Goal: Task Accomplishment & Management: Manage account settings

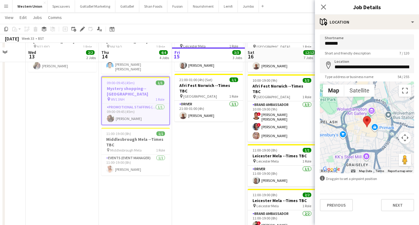
scroll to position [102, 0]
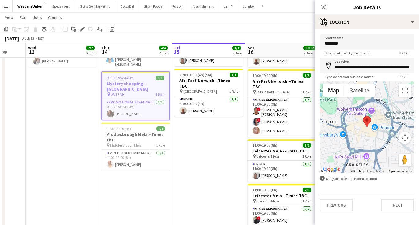
click at [203, 135] on app-date-cell "In progress 10:00-14:00 (4h) 1/1 Middlesbrough Mela --Times TBC pin Middlesbrou…" at bounding box center [208, 172] width 73 height 411
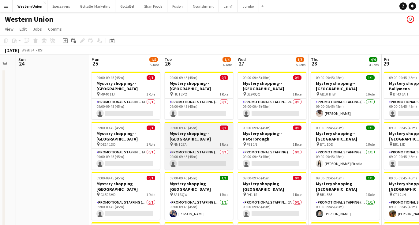
scroll to position [0, 0]
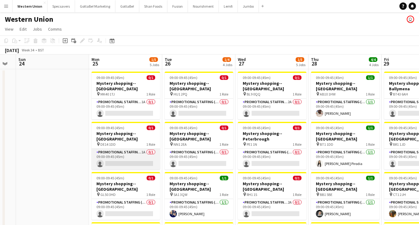
click at [135, 149] on app-card-role "Promotional Staffing (Mystery Shopper) 1A 0/1 09:00-09:45 (45m) single-neutral-…" at bounding box center [125, 159] width 69 height 21
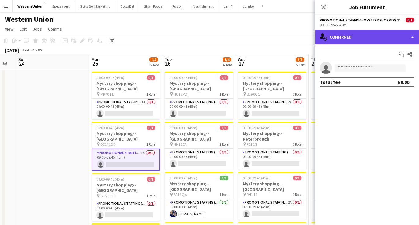
click at [373, 37] on div "single-neutral-actions-check-2 Confirmed" at bounding box center [367, 37] width 104 height 15
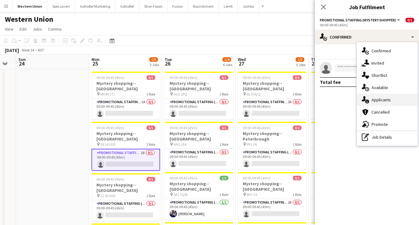
click at [385, 98] on div "single-neutral-actions-information Applicants" at bounding box center [387, 100] width 61 height 12
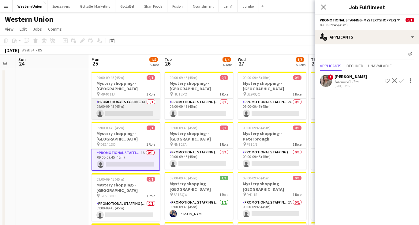
click at [128, 102] on app-card-role "Promotional Staffing (Mystery Shopper) 1A 0/1 09:00-09:45 (45m) single-neutral-…" at bounding box center [125, 108] width 69 height 21
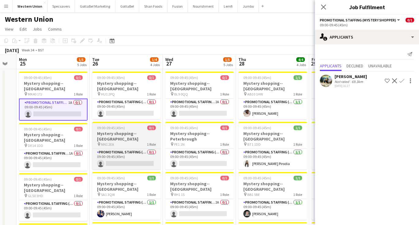
scroll to position [0, 202]
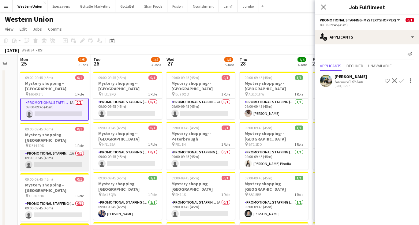
click at [53, 150] on app-card-role "Promotional Staffing (Mystery Shopper) 1A 0/1 09:00-09:45 (45m) single-neutral-…" at bounding box center [54, 160] width 69 height 21
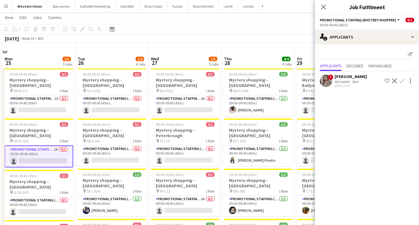
scroll to position [22, 0]
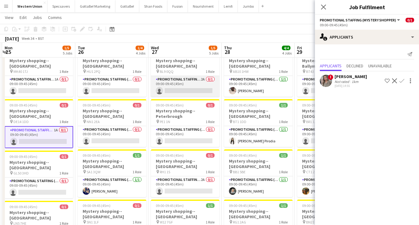
click at [206, 78] on app-card-role "Promotional Staffing (Mystery Shopper) 2A 0/1 09:00-09:45 (45m) single-neutral-…" at bounding box center [185, 86] width 69 height 21
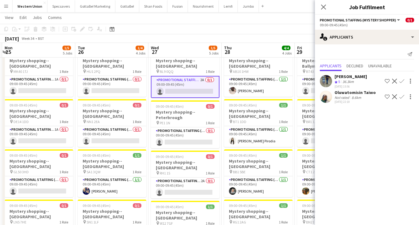
click at [352, 94] on div "Oluwatomisin Taiwo" at bounding box center [354, 93] width 41 height 6
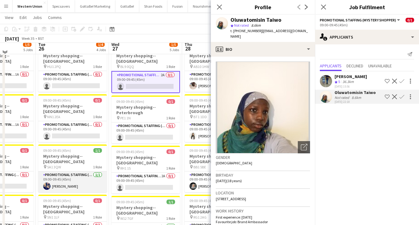
scroll to position [31, 0]
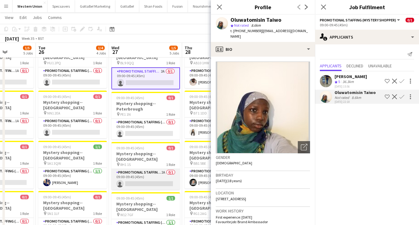
click at [134, 169] on app-card-role "Promotional Staffing (Mystery Shopper) 2A 0/1 09:00-09:45 (45m) single-neutral-…" at bounding box center [145, 179] width 69 height 21
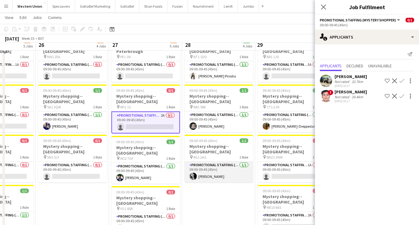
scroll to position [89, 0]
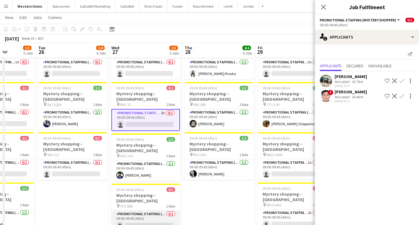
click at [160, 210] on app-card-role "Promotional Staffing (Mystery Shopper) 0/1 09:00-09:45 (45m) single-neutral-act…" at bounding box center [145, 220] width 69 height 21
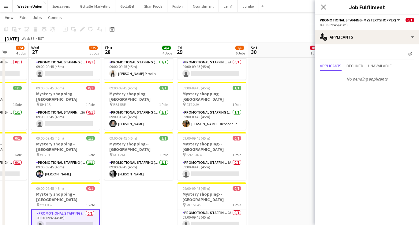
scroll to position [0, 190]
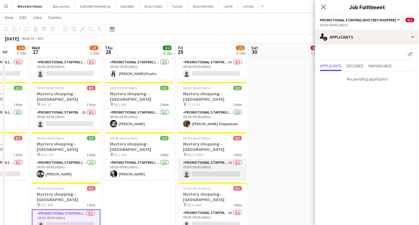
click at [221, 159] on app-card-role "Promotional Staffing (Mystery Shopper) 1A 0/1 09:00-09:45 (45m) single-neutral-…" at bounding box center [212, 169] width 69 height 21
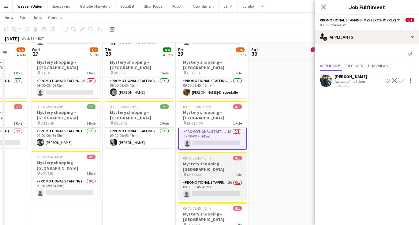
scroll to position [123, 0]
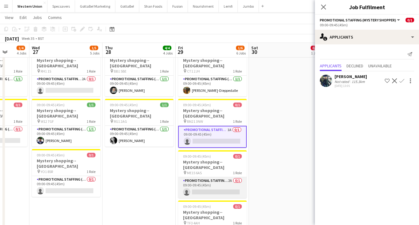
click at [223, 177] on app-card-role "Promotional Staffing (Mystery Shopper) 2A 0/1 09:00-09:45 (45m) single-neutral-…" at bounding box center [212, 187] width 69 height 21
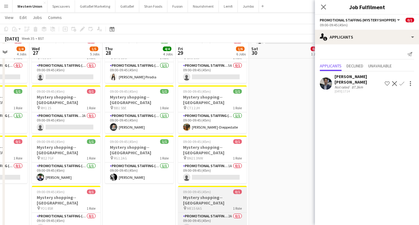
scroll to position [85, 0]
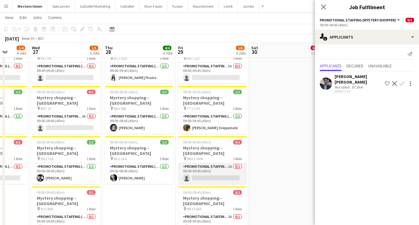
click at [216, 163] on app-card-role "Promotional Staffing (Mystery Shopper) 1A 0/1 09:00-09:45 (45m) single-neutral-…" at bounding box center [212, 173] width 69 height 21
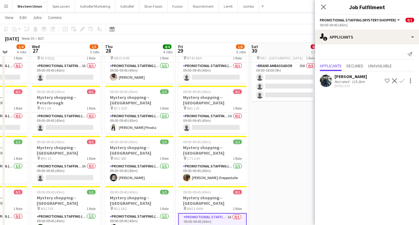
scroll to position [25, 0]
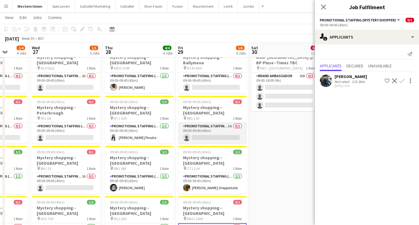
click at [217, 123] on app-card-role "Promotional Staffing (Mystery Shopper) 5A 0/1 09:00-09:45 (45m) single-neutral-…" at bounding box center [212, 133] width 69 height 21
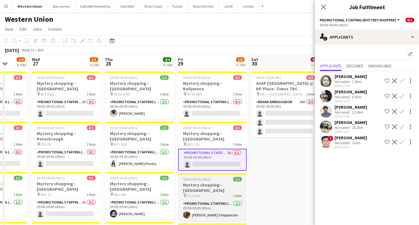
scroll to position [0, 0]
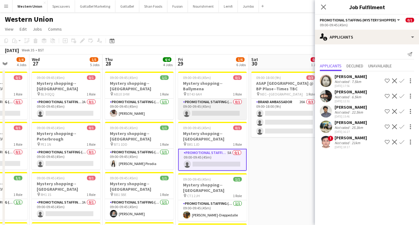
click at [221, 98] on app-card-role "Promotional Staffing (Mystery Shopper) 0/1 09:00-09:45 (45m) single-neutral-act…" at bounding box center [212, 108] width 69 height 21
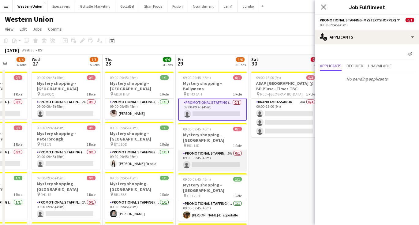
click at [208, 150] on app-card-role "Promotional Staffing (Mystery Shopper) 5A 0/1 09:00-09:45 (45m) single-neutral-…" at bounding box center [212, 160] width 69 height 21
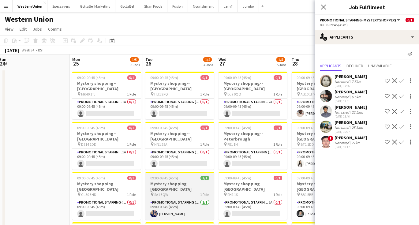
scroll to position [0, 150]
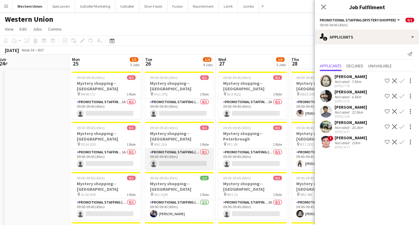
click at [181, 149] on app-card-role "Promotional Staffing (Mystery Shopper) 0/1 09:00-09:45 (45m) single-neutral-act…" at bounding box center [179, 159] width 69 height 21
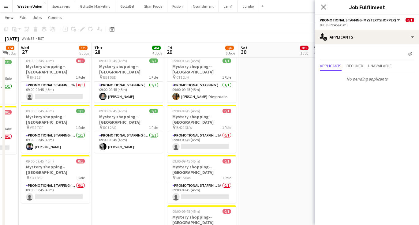
scroll to position [0, 200]
click at [199, 182] on app-card-role "Promotional Staffing (Mystery Shopper) 2A 0/1 09:00-09:45 (45m) single-neutral-…" at bounding box center [202, 192] width 69 height 21
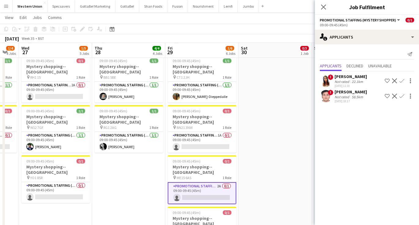
scroll to position [130, 0]
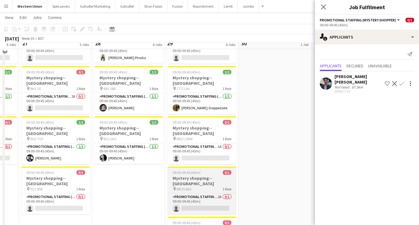
scroll to position [95, 0]
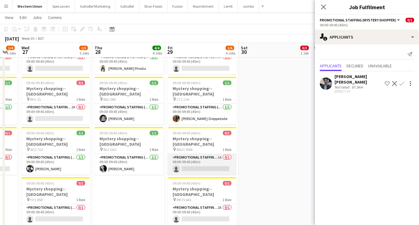
click at [193, 154] on app-card-role "Promotional Staffing (Mystery Shopper) 1A 0/1 09:00-09:45 (45m) single-neutral-…" at bounding box center [202, 164] width 69 height 21
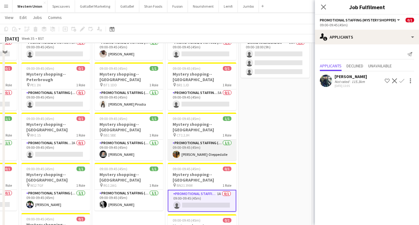
scroll to position [39, 0]
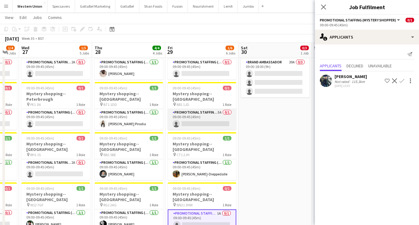
click at [198, 109] on app-card-role "Promotional Staffing (Mystery Shopper) 5A 0/1 09:00-09:45 (45m) single-neutral-…" at bounding box center [202, 119] width 69 height 21
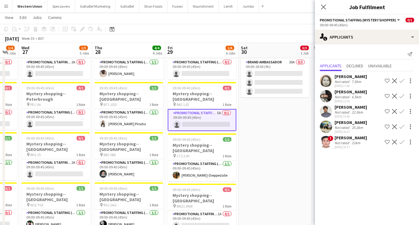
click at [350, 78] on div "[PERSON_NAME]" at bounding box center [350, 77] width 32 height 6
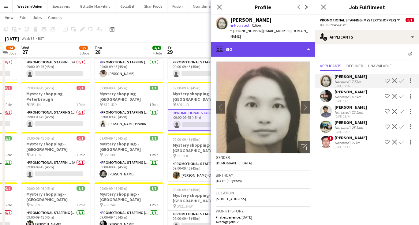
click at [284, 42] on div "profile Bio" at bounding box center [263, 49] width 104 height 15
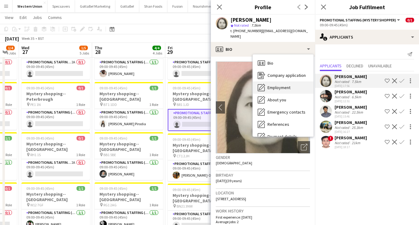
click at [282, 85] on span "Employment" at bounding box center [278, 88] width 23 height 6
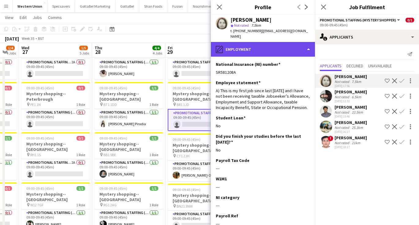
click at [251, 47] on div "pencil4 Employment" at bounding box center [263, 49] width 104 height 15
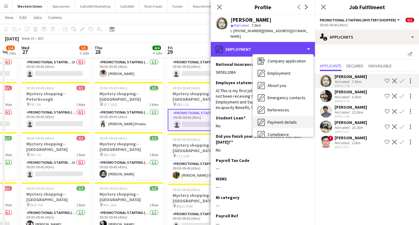
scroll to position [16, 0]
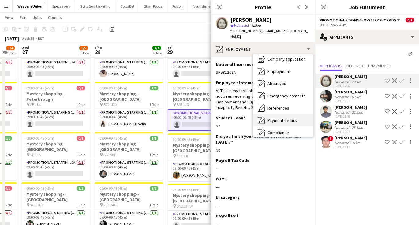
click at [276, 117] on span "Payment details" at bounding box center [281, 120] width 29 height 6
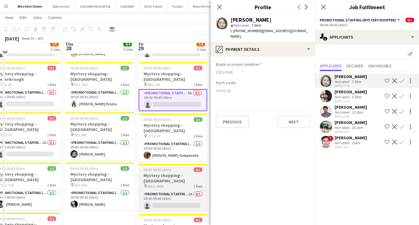
scroll to position [62, 0]
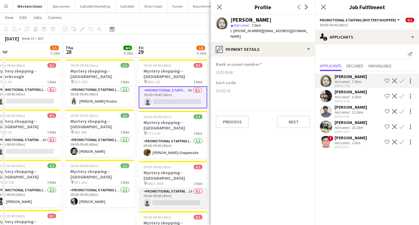
click at [183, 188] on app-card-role "Promotional Staffing (Mystery Shopper) 1A 0/1 09:00-09:45 (45m) single-neutral-…" at bounding box center [173, 198] width 69 height 21
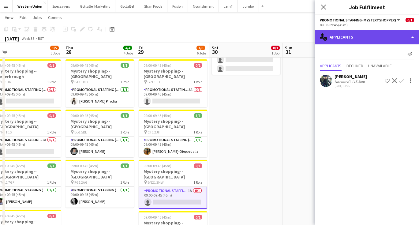
click at [359, 40] on div "single-neutral-actions-information Applicants" at bounding box center [367, 37] width 104 height 15
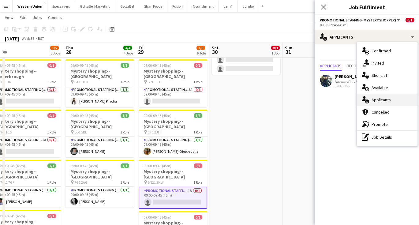
click at [372, 99] on div "single-neutral-actions-information Applicants" at bounding box center [387, 100] width 61 height 12
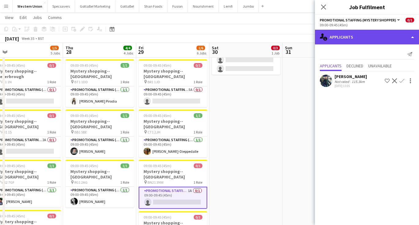
click at [370, 35] on div "single-neutral-actions-information Applicants" at bounding box center [367, 37] width 104 height 15
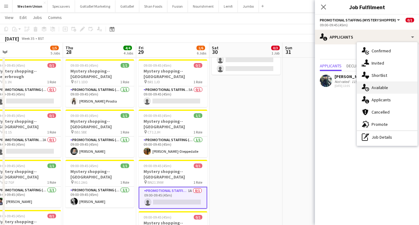
click at [381, 91] on div "single-neutral-actions-upload Available" at bounding box center [387, 87] width 61 height 12
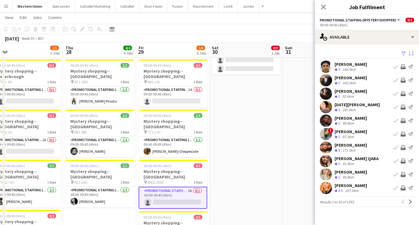
click at [408, 54] on app-icon "Sort asc" at bounding box center [410, 54] width 5 height 6
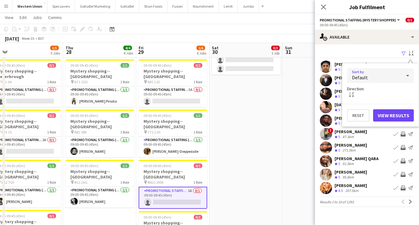
click at [390, 80] on div "Default" at bounding box center [374, 75] width 54 height 15
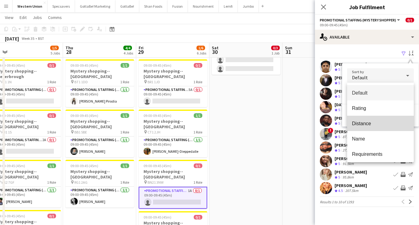
click at [367, 123] on span "Distance" at bounding box center [380, 124] width 57 height 6
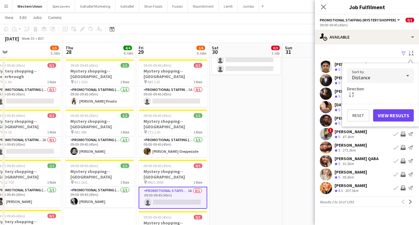
click at [387, 113] on button "View Results" at bounding box center [393, 115] width 41 height 12
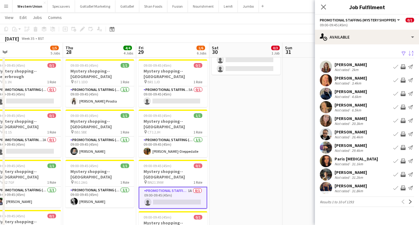
click at [348, 147] on div "[PERSON_NAME]" at bounding box center [350, 146] width 32 height 6
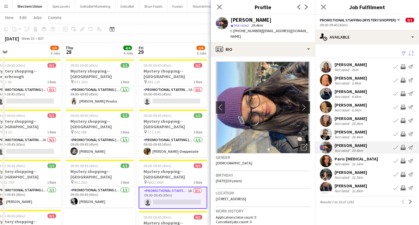
click at [308, 104] on app-icon "chevron-right" at bounding box center [305, 107] width 9 height 6
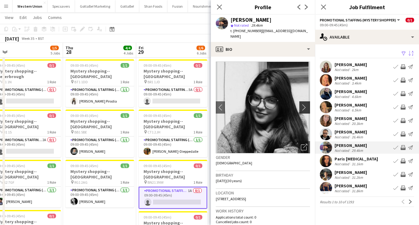
click at [308, 104] on app-icon "chevron-right" at bounding box center [305, 107] width 9 height 6
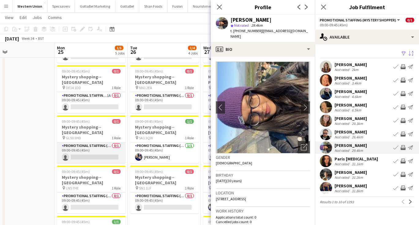
scroll to position [0, 239]
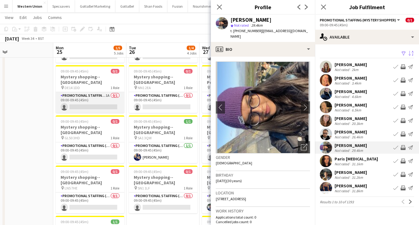
click at [83, 92] on app-card-role "Promotional Staffing (Mystery Shopper) 1A 0/1 09:00-09:45 (45m) single-neutral-…" at bounding box center [90, 102] width 69 height 21
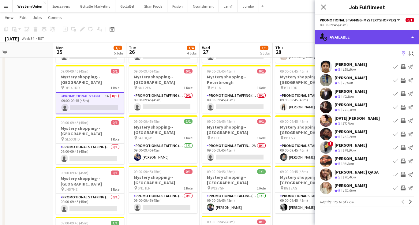
click at [383, 36] on div "single-neutral-actions-upload Available" at bounding box center [367, 37] width 104 height 15
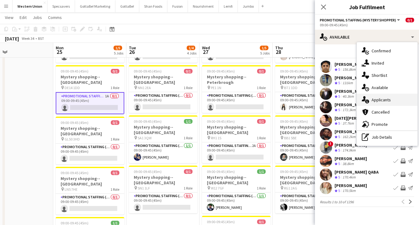
click at [381, 100] on div "single-neutral-actions-information Applicants" at bounding box center [387, 100] width 61 height 12
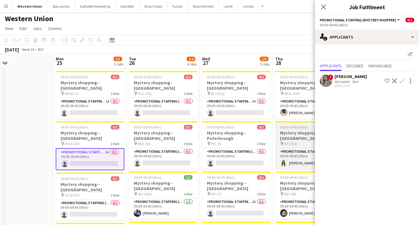
scroll to position [0, 0]
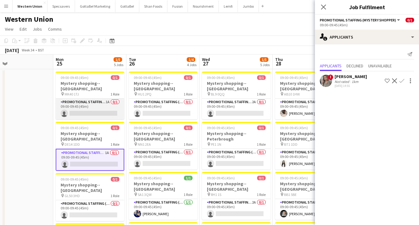
click at [89, 102] on app-card-role "Promotional Staffing (Mystery Shopper) 1A 0/1 09:00-09:45 (45m) single-neutral-…" at bounding box center [90, 108] width 69 height 21
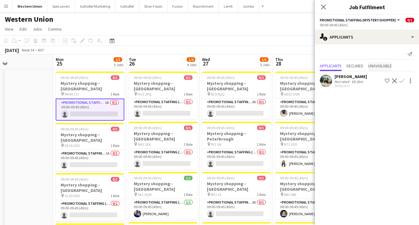
click at [386, 62] on span "Unavailable" at bounding box center [380, 66] width 24 height 9
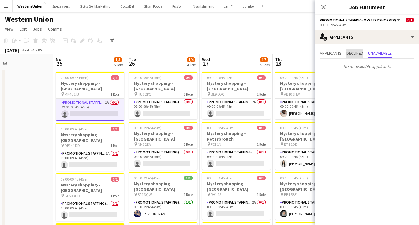
click at [353, 54] on span "Declined" at bounding box center [354, 53] width 17 height 4
click at [329, 54] on span "Applicants" at bounding box center [331, 53] width 22 height 4
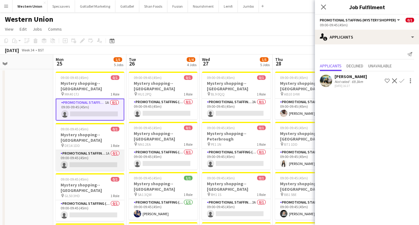
click at [92, 150] on app-card-role "Promotional Staffing (Mystery Shopper) 1A 0/1 09:00-09:45 (45m) single-neutral-…" at bounding box center [90, 160] width 69 height 21
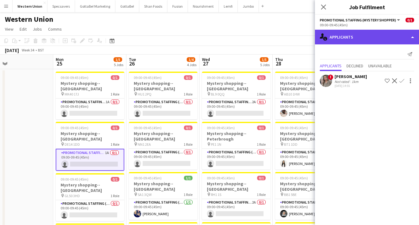
click at [379, 41] on div "single-neutral-actions-information Applicants" at bounding box center [367, 37] width 104 height 15
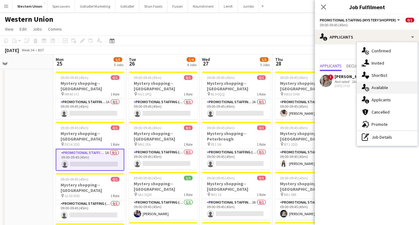
click at [380, 88] on div "single-neutral-actions-upload Available" at bounding box center [387, 87] width 61 height 12
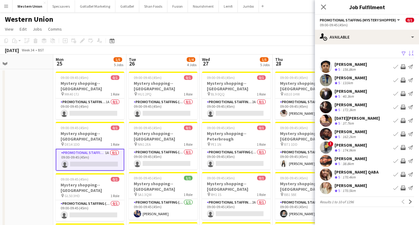
click at [411, 54] on app-icon "Sort asc" at bounding box center [410, 54] width 5 height 6
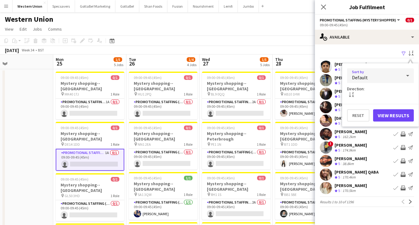
click at [381, 78] on div "Default" at bounding box center [374, 75] width 54 height 15
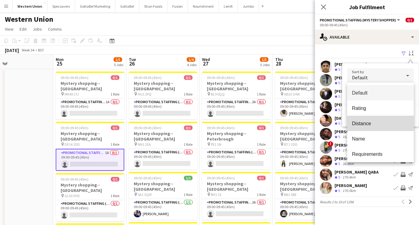
click at [369, 128] on mat-option "Distance" at bounding box center [380, 123] width 67 height 15
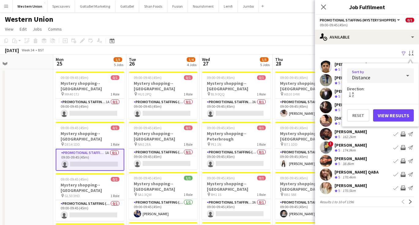
click at [387, 116] on button "View Results" at bounding box center [393, 115] width 41 height 12
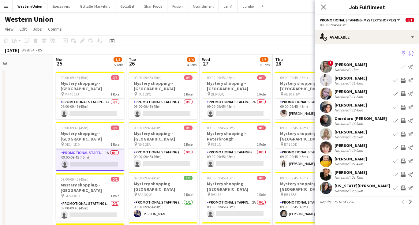
click at [342, 106] on div "[PERSON_NAME]" at bounding box center [350, 105] width 32 height 6
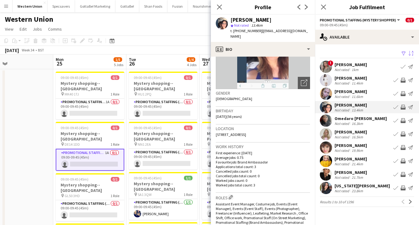
scroll to position [44, 0]
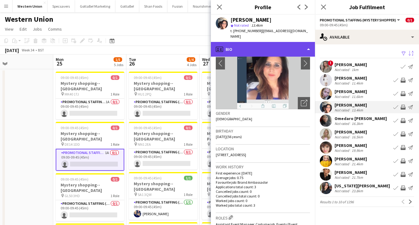
click at [305, 42] on div "profile Bio" at bounding box center [263, 49] width 104 height 15
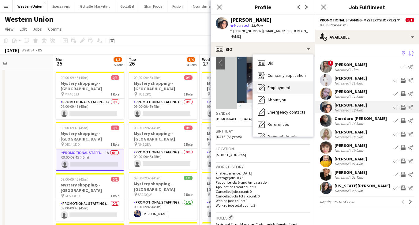
click at [290, 85] on span "Employment" at bounding box center [278, 88] width 23 height 6
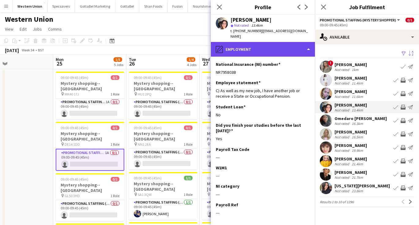
click at [257, 42] on div "pencil4 Employment" at bounding box center [263, 49] width 104 height 15
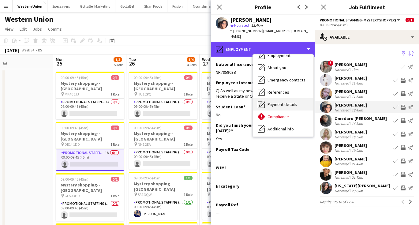
scroll to position [32, 0]
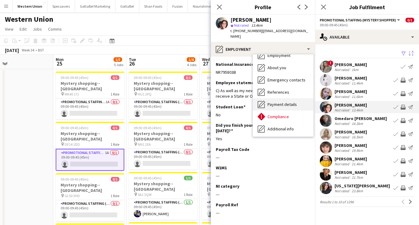
click at [280, 101] on div "Payment details Payment details" at bounding box center [283, 104] width 61 height 12
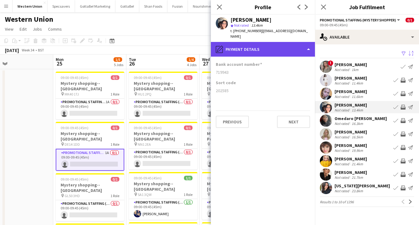
click at [261, 46] on div "pencil4 Payment details" at bounding box center [263, 49] width 104 height 15
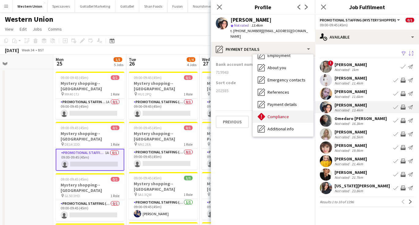
click at [287, 114] on span "Compliance" at bounding box center [277, 117] width 21 height 6
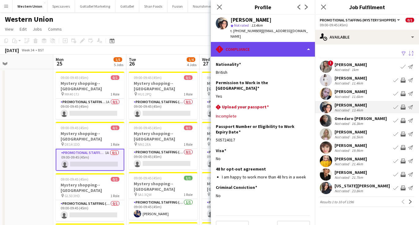
click at [266, 42] on div "rhombus-alert Compliance" at bounding box center [263, 49] width 104 height 15
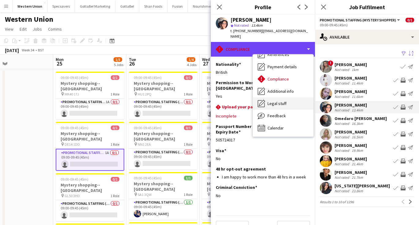
scroll to position [70, 0]
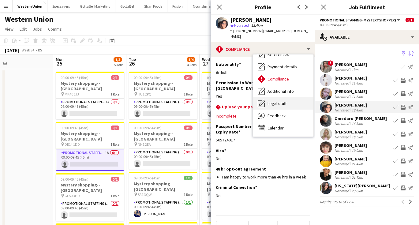
click at [275, 101] on span "Legal stuff" at bounding box center [276, 104] width 19 height 6
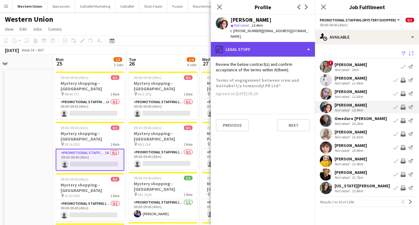
click at [269, 42] on div "pencil4 Legal stuff" at bounding box center [263, 49] width 104 height 15
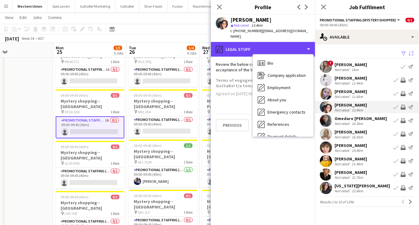
scroll to position [0, 0]
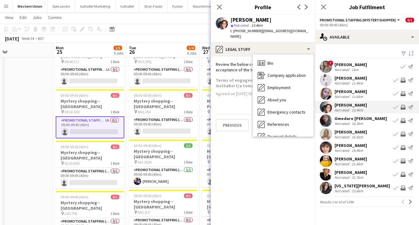
click at [337, 116] on div "Omedaro [PERSON_NAME]" at bounding box center [360, 119] width 52 height 6
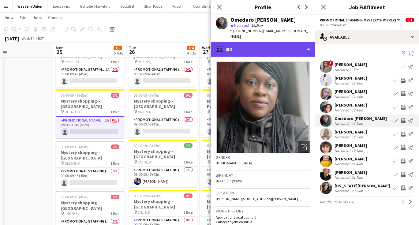
click at [272, 45] on div "profile Bio" at bounding box center [263, 49] width 104 height 15
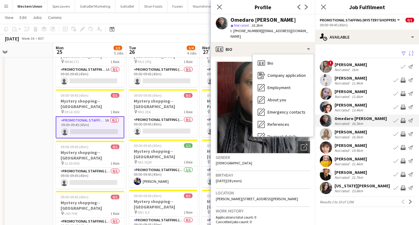
click at [265, 171] on div "Birthday [DEMOGRAPHIC_DATA] (38 years)" at bounding box center [263, 180] width 94 height 18
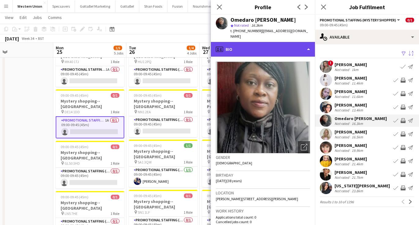
click at [262, 47] on div "profile Bio" at bounding box center [263, 49] width 104 height 15
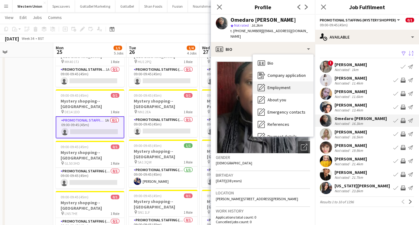
click at [275, 85] on span "Employment" at bounding box center [278, 88] width 23 height 6
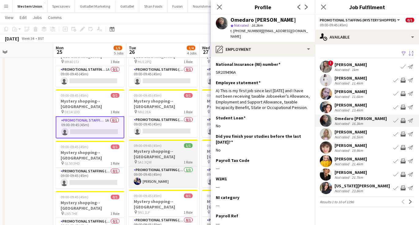
scroll to position [33, 0]
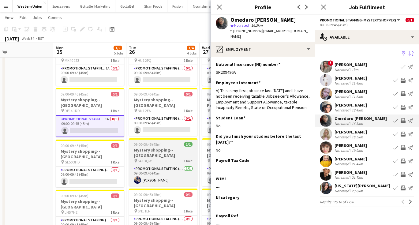
click at [156, 158] on div "pin SA1 3QW 1 Role" at bounding box center [163, 160] width 69 height 5
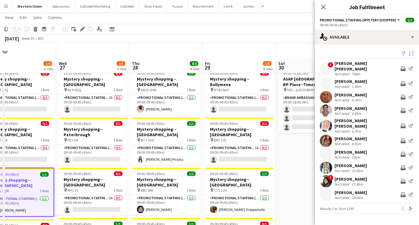
scroll to position [0, 0]
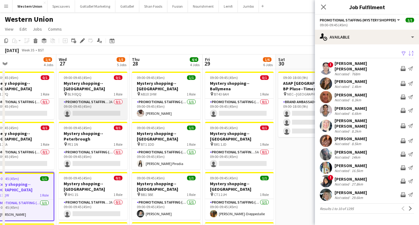
click at [88, 101] on app-card-role "Promotional Staffing (Mystery Shopper) 2A 0/1 09:00-09:45 (45m) single-neutral-…" at bounding box center [93, 108] width 69 height 21
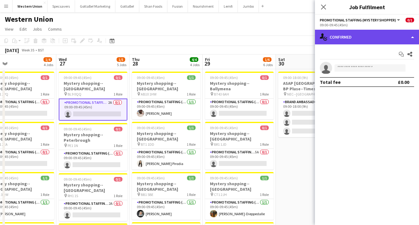
click at [358, 38] on div "single-neutral-actions-check-2 Confirmed" at bounding box center [367, 37] width 104 height 15
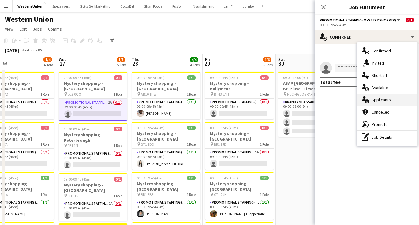
click at [368, 99] on icon "single-neutral-actions-information" at bounding box center [365, 99] width 7 height 7
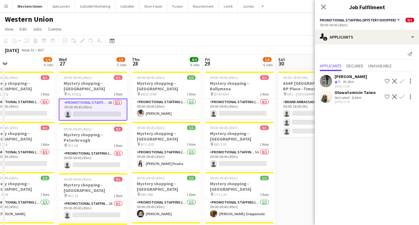
click at [402, 97] on app-icon "Confirm" at bounding box center [401, 96] width 5 height 5
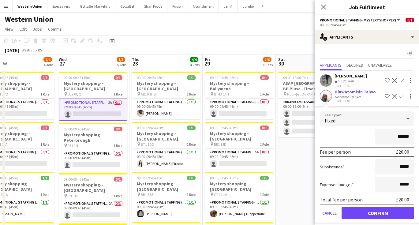
click at [373, 212] on button "Confirm" at bounding box center [377, 213] width 72 height 12
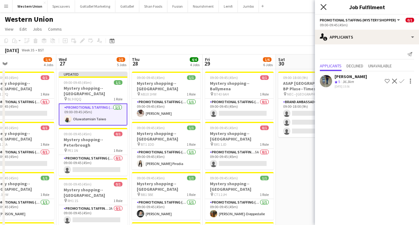
click at [325, 8] on icon "Close pop-in" at bounding box center [323, 7] width 6 height 6
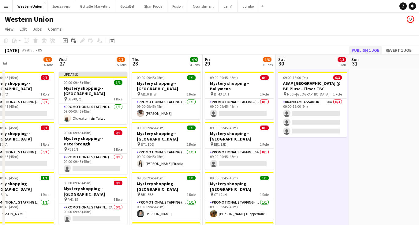
click at [367, 54] on button "Publish 1 job" at bounding box center [365, 50] width 33 height 8
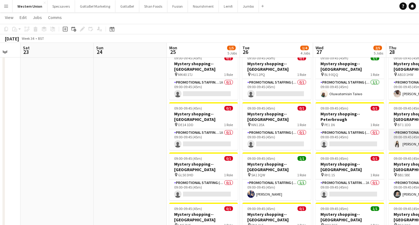
scroll to position [0, 165]
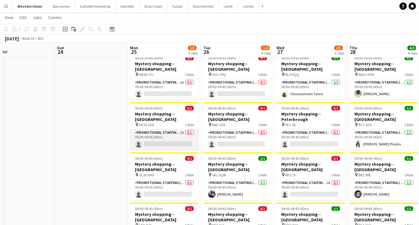
click at [162, 129] on app-card-role "Promotional Staffing (Mystery Shopper) 1A 0/1 09:00-09:45 (45m) single-neutral-…" at bounding box center [164, 139] width 69 height 21
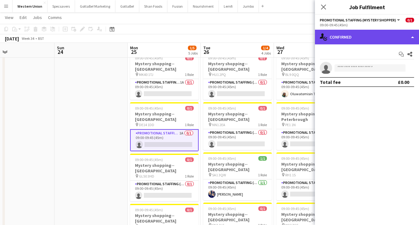
click at [354, 37] on div "single-neutral-actions-check-2 Confirmed" at bounding box center [367, 37] width 104 height 15
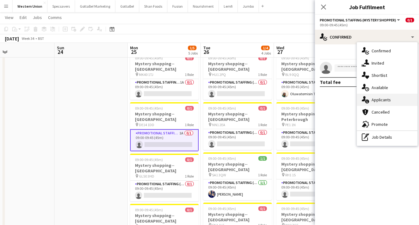
click at [380, 95] on div "single-neutral-actions-information Applicants" at bounding box center [387, 100] width 61 height 12
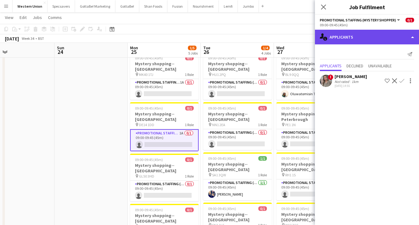
click at [366, 39] on div "single-neutral-actions-information Applicants" at bounding box center [367, 37] width 104 height 15
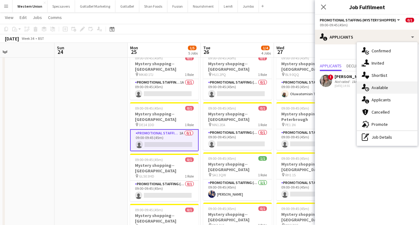
click at [382, 82] on div "single-neutral-actions-upload Available" at bounding box center [387, 87] width 61 height 12
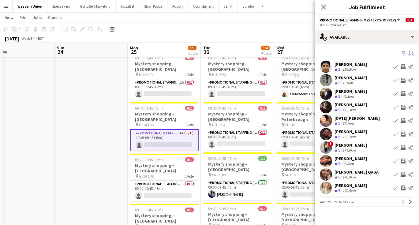
click at [408, 54] on button "Sort asc" at bounding box center [410, 53] width 7 height 7
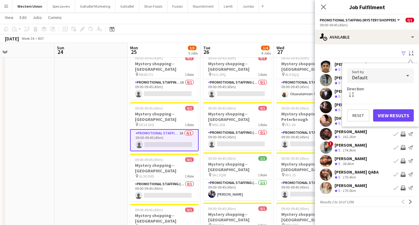
click at [383, 75] on div "Default" at bounding box center [374, 75] width 54 height 15
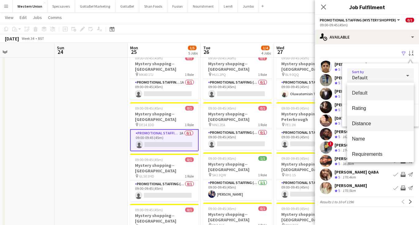
click at [368, 122] on span "Distance" at bounding box center [380, 124] width 57 height 6
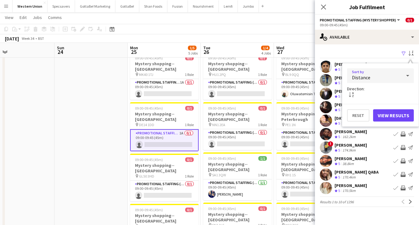
click at [391, 114] on button "View Results" at bounding box center [393, 115] width 41 height 12
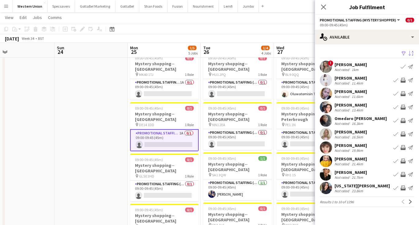
click at [355, 90] on div "[PERSON_NAME]" at bounding box center [350, 92] width 32 height 6
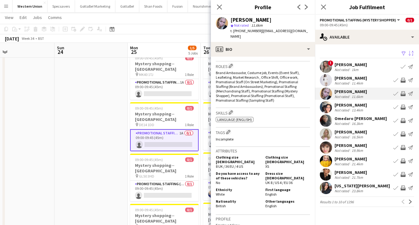
scroll to position [185, 0]
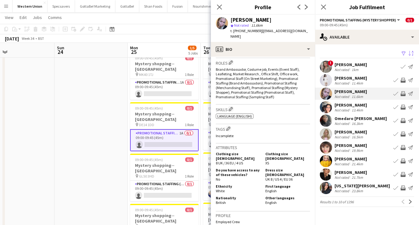
click at [357, 106] on div "[PERSON_NAME]" at bounding box center [350, 105] width 32 height 6
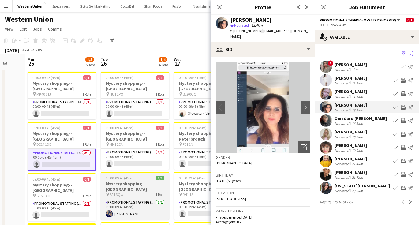
scroll to position [0, 191]
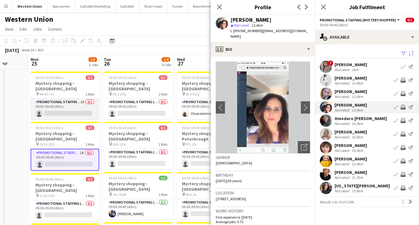
click at [72, 105] on app-card-role "Promotional Staffing (Mystery Shopper) 1A 0/1 09:00-09:45 (45m) single-neutral-…" at bounding box center [65, 108] width 69 height 21
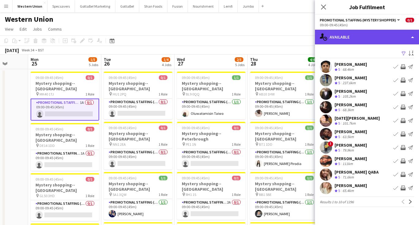
click at [365, 38] on div "single-neutral-actions-upload Available" at bounding box center [367, 37] width 104 height 15
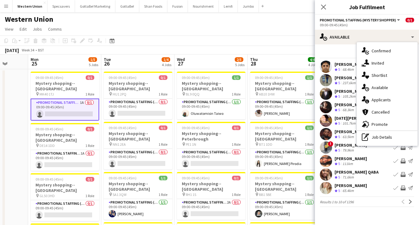
click at [335, 50] on div "Filter Sort asc" at bounding box center [367, 53] width 94 height 9
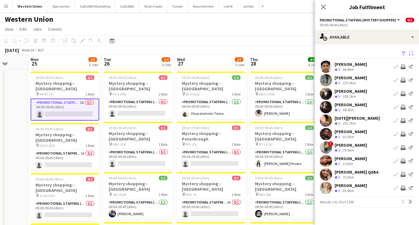
click at [408, 52] on button "Sort asc" at bounding box center [410, 53] width 7 height 7
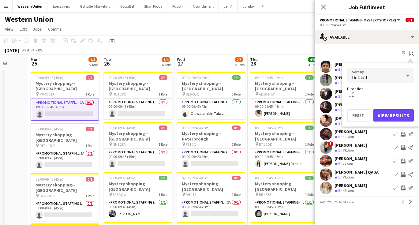
click at [381, 72] on div "Default" at bounding box center [374, 75] width 54 height 15
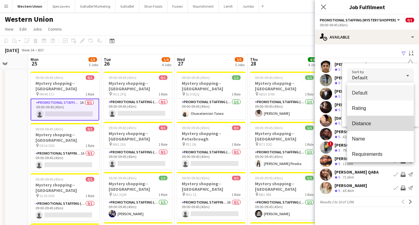
click at [363, 120] on mat-option "Distance" at bounding box center [380, 123] width 67 height 15
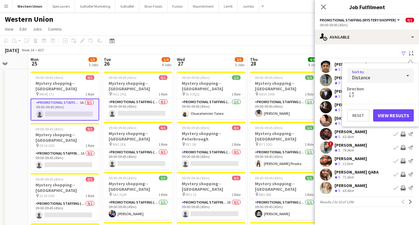
click at [392, 115] on button "View Results" at bounding box center [393, 115] width 41 height 12
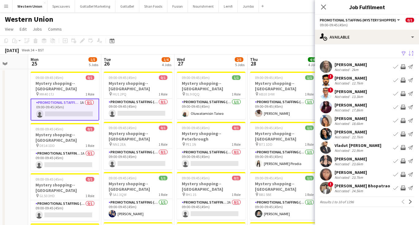
click at [359, 79] on div "[PERSON_NAME]" at bounding box center [350, 78] width 32 height 6
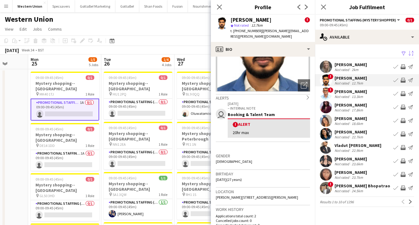
scroll to position [62, 0]
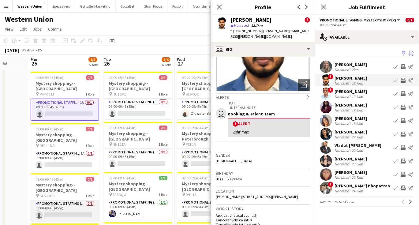
click at [74, 200] on app-card-role "Promotional Staffing (Mystery Shopper) 0/1 09:00-09:45 (45m) single-neutral-act…" at bounding box center [65, 210] width 69 height 21
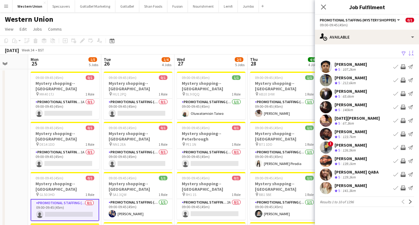
click at [412, 54] on app-icon "Sort asc" at bounding box center [410, 54] width 5 height 6
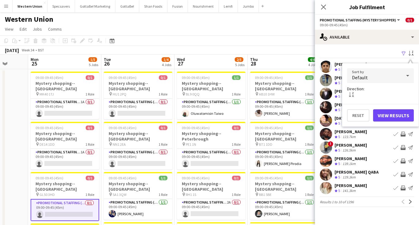
click at [397, 73] on div "Default" at bounding box center [374, 75] width 54 height 15
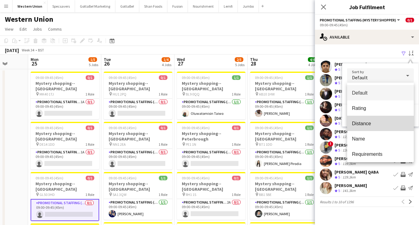
click at [370, 118] on mat-option "Distance" at bounding box center [380, 123] width 67 height 15
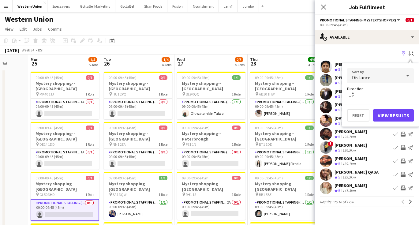
click at [385, 115] on button "View Results" at bounding box center [393, 115] width 41 height 12
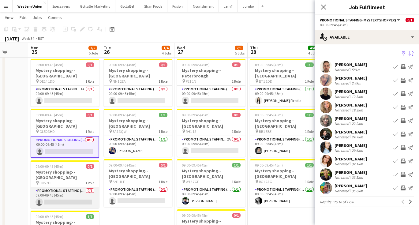
click at [52, 187] on app-card-role "Promotional Staffing (Mystery Shopper) 0/1 09:00-09:45 (45m) single-neutral-act…" at bounding box center [65, 197] width 69 height 21
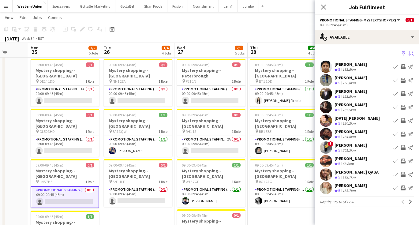
click at [412, 52] on app-icon "Sort asc" at bounding box center [410, 54] width 5 height 6
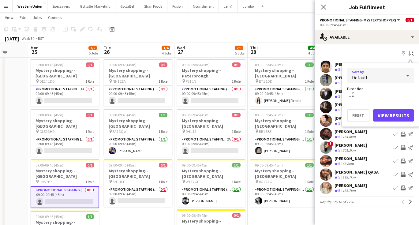
click at [383, 78] on div "Default" at bounding box center [374, 75] width 54 height 15
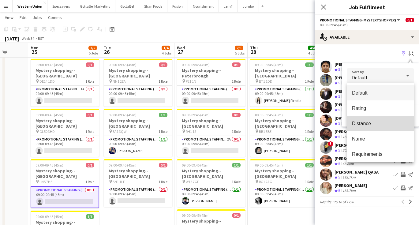
click at [375, 122] on span "Distance" at bounding box center [380, 124] width 57 height 6
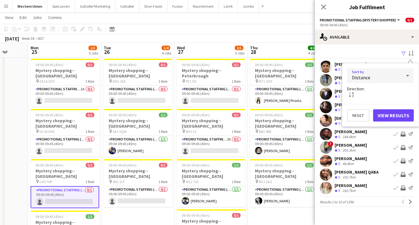
click at [390, 113] on button "View Results" at bounding box center [393, 115] width 41 height 12
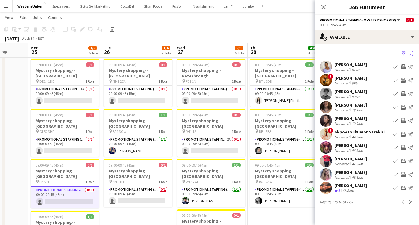
click at [362, 81] on div "Not rated 896m" at bounding box center [350, 83] width 32 height 5
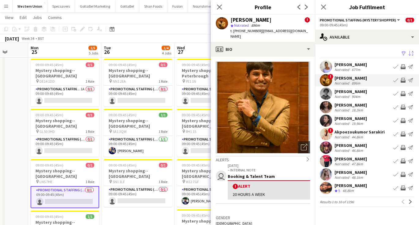
click at [354, 143] on div "[PERSON_NAME]" at bounding box center [350, 146] width 32 height 6
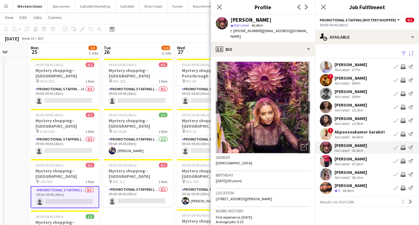
scroll to position [0, 0]
click at [347, 65] on div "[PERSON_NAME]" at bounding box center [350, 65] width 32 height 6
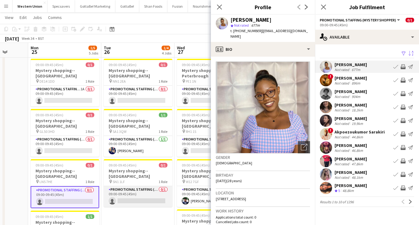
click at [142, 186] on app-card-role "Promotional Staffing (Mystery Shopper) 0/1 09:00-09:45 (45m) single-neutral-act…" at bounding box center [138, 196] width 69 height 21
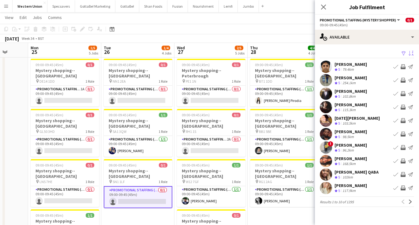
click at [409, 53] on app-icon "Sort asc" at bounding box center [410, 54] width 5 height 6
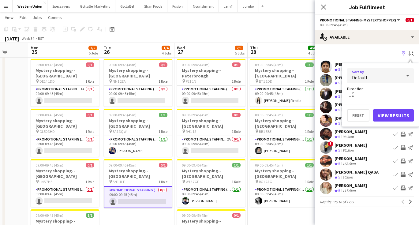
click at [384, 72] on div "Default" at bounding box center [374, 75] width 54 height 15
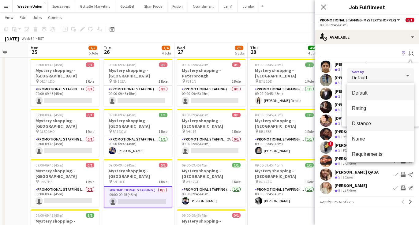
click at [364, 124] on span "Distance" at bounding box center [380, 124] width 57 height 6
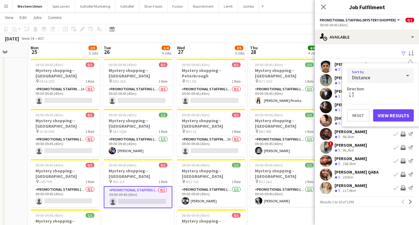
click at [390, 117] on button "View Results" at bounding box center [393, 115] width 41 height 12
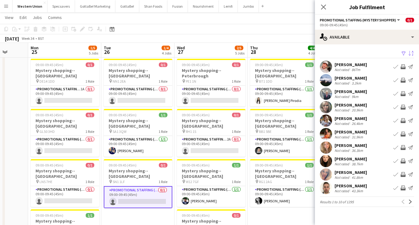
click at [340, 69] on div "Not rated" at bounding box center [342, 69] width 16 height 5
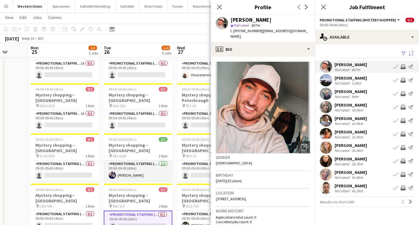
scroll to position [38, 0]
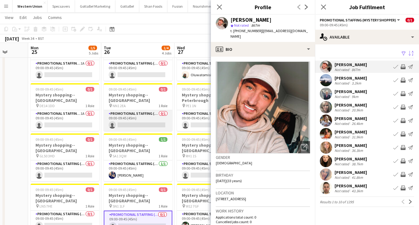
click at [150, 117] on app-card-role "Promotional Staffing (Mystery Shopper) 0/1 09:00-09:45 (45m) single-neutral-act…" at bounding box center [138, 120] width 69 height 21
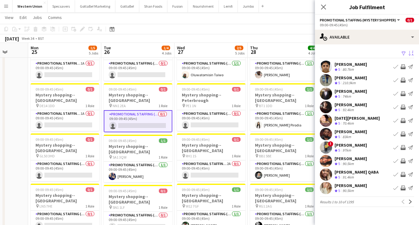
click at [412, 57] on button "Sort asc" at bounding box center [410, 53] width 7 height 7
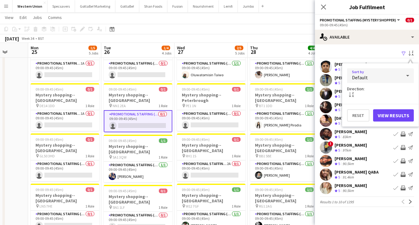
click at [397, 76] on div "Default" at bounding box center [374, 75] width 54 height 15
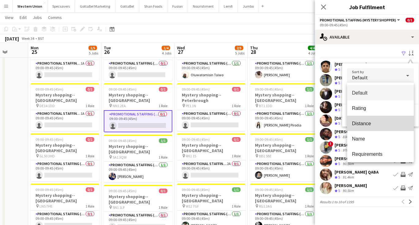
click at [374, 123] on span "Distance" at bounding box center [380, 124] width 57 height 6
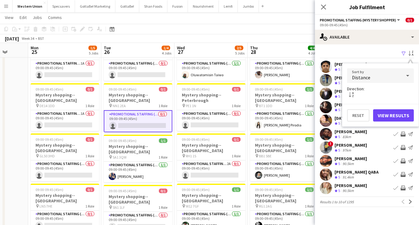
click at [389, 117] on button "View Results" at bounding box center [393, 115] width 41 height 12
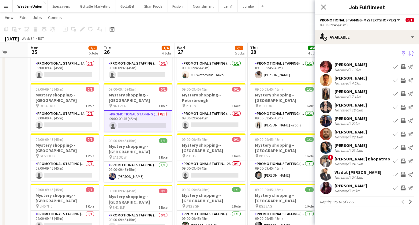
click at [368, 67] on div "[PERSON_NAME] Not rated 1.9km Book crew Invite crew Send notification" at bounding box center [367, 67] width 104 height 12
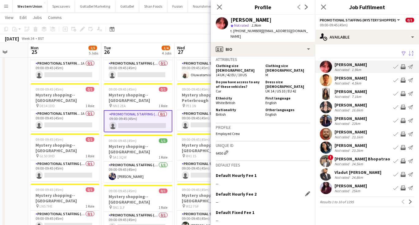
scroll to position [277, 0]
click at [354, 78] on div "[PERSON_NAME]" at bounding box center [350, 78] width 32 height 6
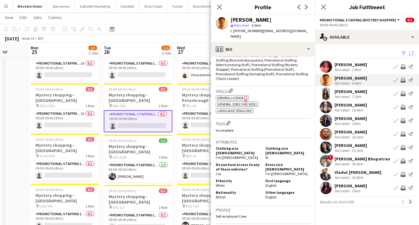
scroll to position [210, 0]
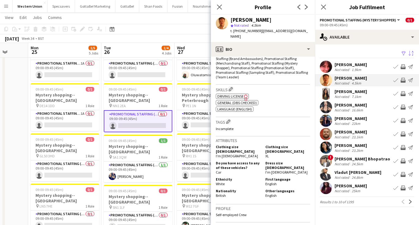
click at [344, 148] on div "Not rated" at bounding box center [342, 150] width 16 height 5
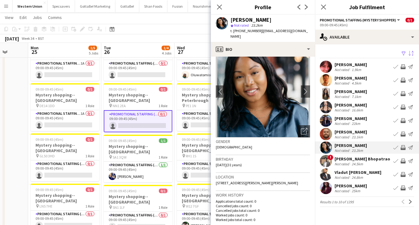
scroll to position [13, 0]
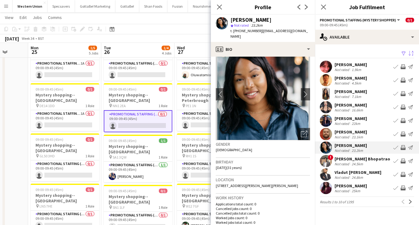
click at [349, 107] on div "[PERSON_NAME]" at bounding box center [350, 105] width 32 height 6
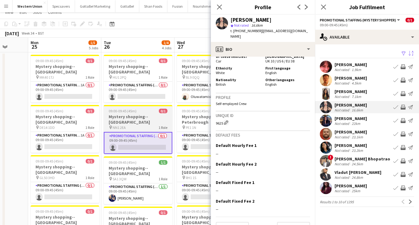
scroll to position [9, 0]
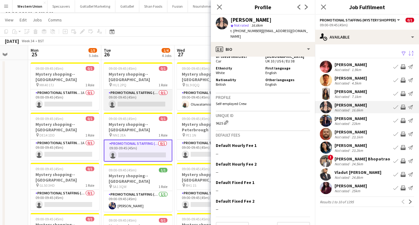
click at [129, 92] on app-card-role "Promotional Staffing (Mystery Shopper) 0/1 09:00-09:45 (45m) single-neutral-act…" at bounding box center [138, 99] width 69 height 21
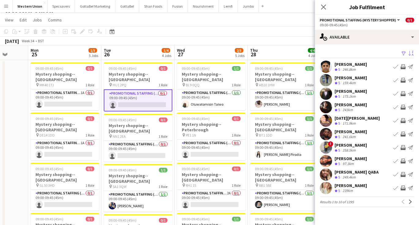
click at [410, 50] on button "Sort asc" at bounding box center [410, 53] width 7 height 7
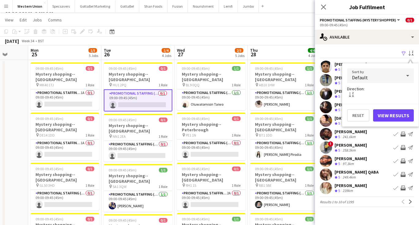
click at [386, 79] on div "Default" at bounding box center [374, 75] width 54 height 15
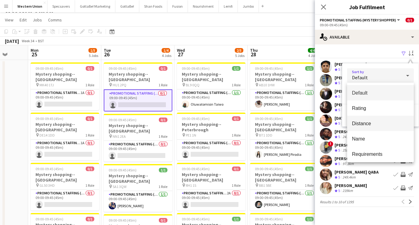
click at [369, 124] on span "Distance" at bounding box center [380, 124] width 57 height 6
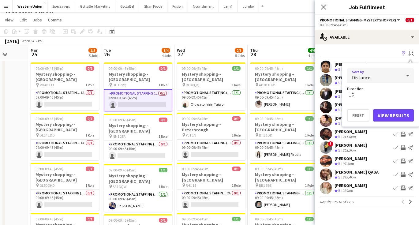
click at [392, 116] on button "View Results" at bounding box center [393, 115] width 41 height 12
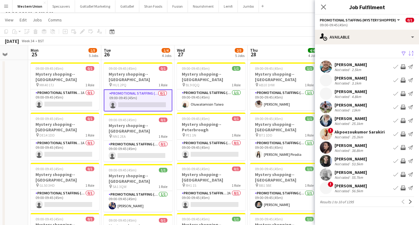
click at [355, 132] on div "Akpoezoukumor Sarakiri" at bounding box center [359, 132] width 50 height 6
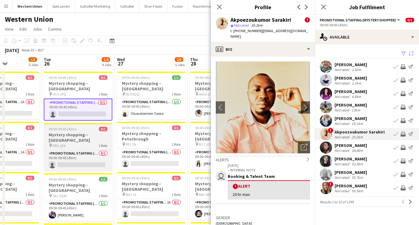
scroll to position [0, 252]
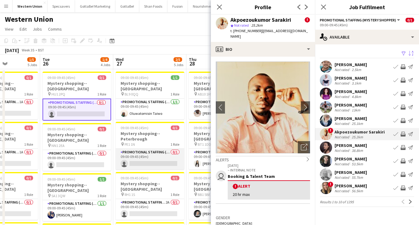
click at [158, 151] on app-card-role "Promotional Staffing (Mystery Shopper) 0/1 09:00-09:45 (45m) single-neutral-act…" at bounding box center [150, 159] width 69 height 21
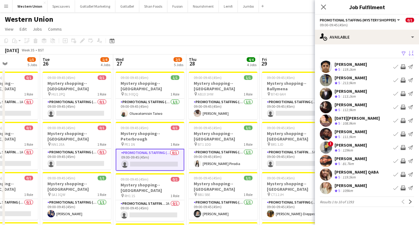
click at [410, 53] on app-icon "Sort asc" at bounding box center [410, 54] width 5 height 6
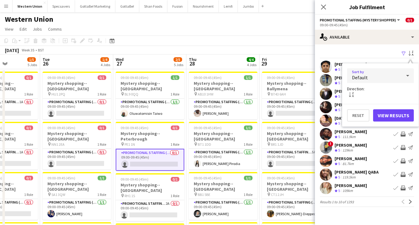
click at [382, 81] on div "Default" at bounding box center [374, 75] width 54 height 15
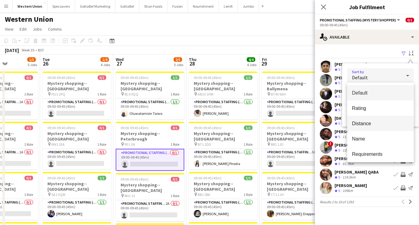
click at [376, 126] on span "Distance" at bounding box center [380, 124] width 57 height 6
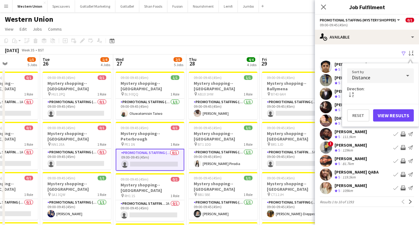
click at [395, 115] on button "View Results" at bounding box center [393, 115] width 41 height 12
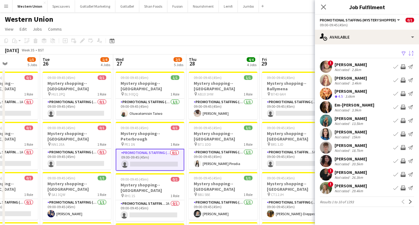
click at [360, 107] on div "Em-[PERSON_NAME]" at bounding box center [354, 105] width 40 height 6
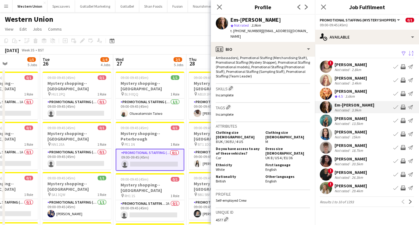
scroll to position [213, 0]
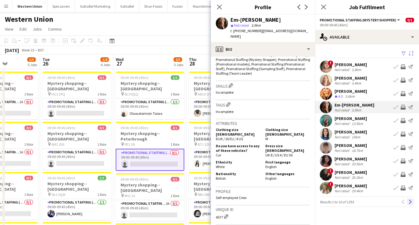
click at [407, 202] on button "Next" at bounding box center [410, 201] width 7 height 7
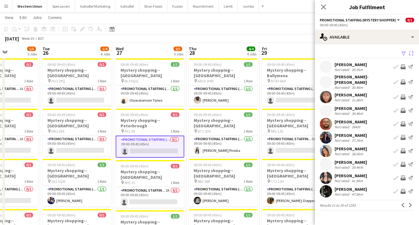
scroll to position [14, 0]
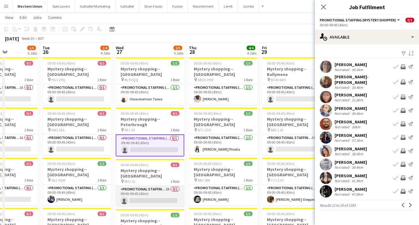
click at [157, 186] on app-card-role "Promotional Staffing (Mystery Shopper) 2A 0/1 09:00-09:45 (45m) single-neutral-…" at bounding box center [150, 196] width 69 height 21
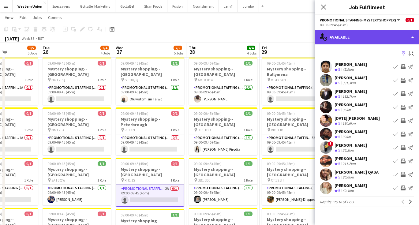
click at [361, 35] on div "single-neutral-actions-upload Available" at bounding box center [367, 37] width 104 height 15
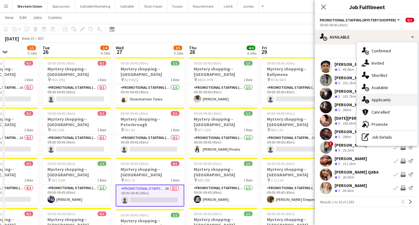
click at [382, 99] on div "single-neutral-actions-information Applicants" at bounding box center [387, 100] width 61 height 12
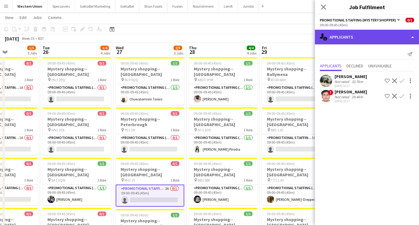
click at [365, 34] on div "single-neutral-actions-information Applicants" at bounding box center [367, 37] width 104 height 15
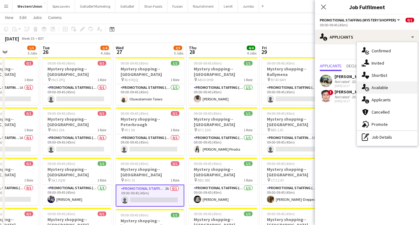
click at [384, 88] on div "single-neutral-actions-upload Available" at bounding box center [387, 87] width 61 height 12
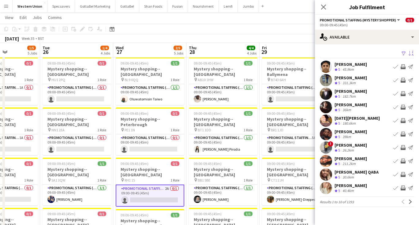
click at [410, 54] on app-icon "Sort asc" at bounding box center [410, 54] width 5 height 6
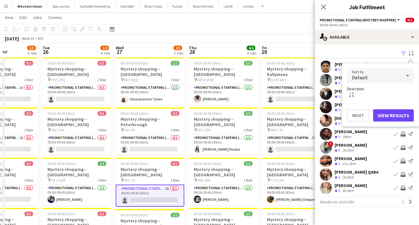
click at [398, 72] on div "Default" at bounding box center [374, 75] width 54 height 15
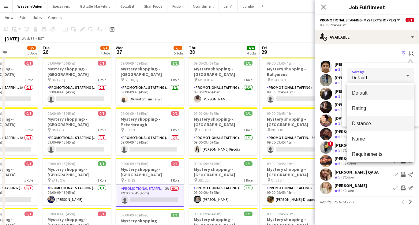
click at [374, 124] on span "Distance" at bounding box center [380, 124] width 57 height 6
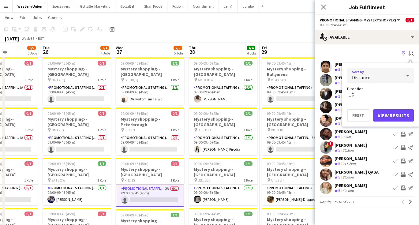
click at [386, 115] on button "View Results" at bounding box center [393, 115] width 41 height 12
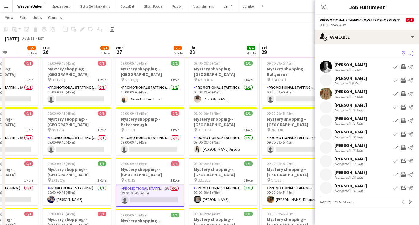
click at [366, 107] on div "[PERSON_NAME] Not rated 11.4km Book crew Invite crew Send notification" at bounding box center [367, 107] width 104 height 12
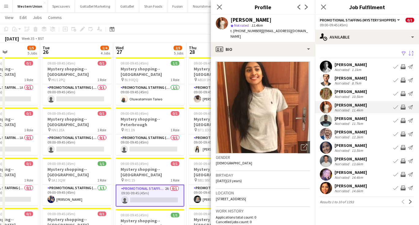
click at [348, 121] on div "Not rated" at bounding box center [342, 123] width 16 height 5
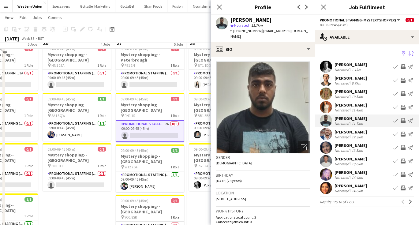
scroll to position [128, 0]
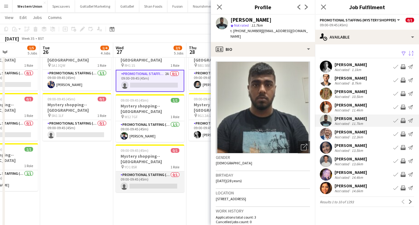
click at [154, 171] on app-card-role "Promotional Staffing (Mystery Shopper) 0/1 09:00-09:45 (45m) single-neutral-act…" at bounding box center [150, 181] width 69 height 21
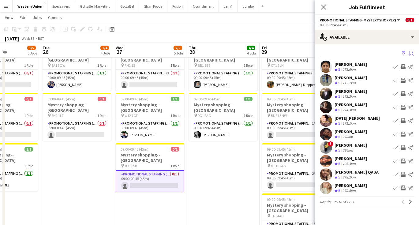
click at [413, 52] on app-icon "Sort asc" at bounding box center [410, 54] width 5 height 6
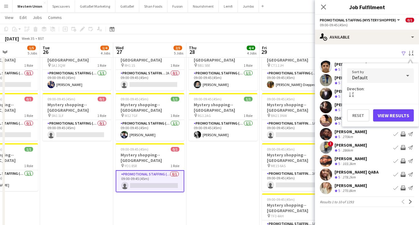
click at [395, 77] on div "Default" at bounding box center [374, 75] width 54 height 15
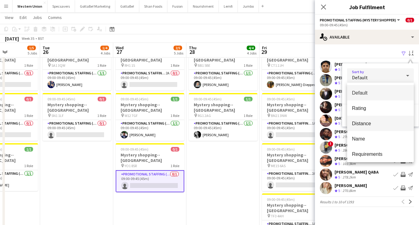
click at [376, 121] on span "Distance" at bounding box center [380, 124] width 57 height 6
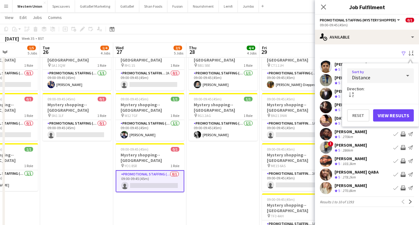
click at [383, 117] on button "View Results" at bounding box center [393, 115] width 41 height 12
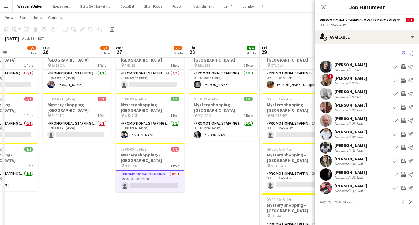
click at [362, 146] on div "[PERSON_NAME]" at bounding box center [350, 146] width 32 height 6
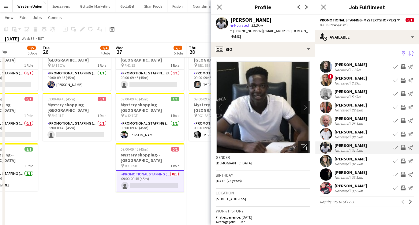
scroll to position [0, 0]
click at [156, 215] on app-date-cell "09:00-09:45 (45m) 1/1 Mystery shopping--[GEOGRAPHIC_DATA] pin BL9 0QQ 1 Role Pr…" at bounding box center [149, 145] width 73 height 411
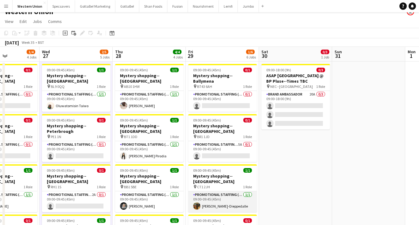
scroll to position [9, 0]
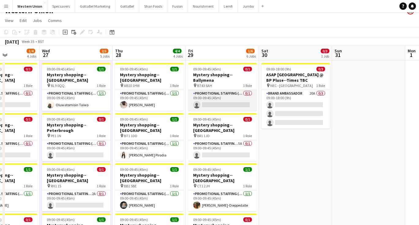
click at [231, 90] on app-card-role "Promotional Staffing (Mystery Shopper) 0/1 09:00-09:45 (45m) single-neutral-act…" at bounding box center [222, 100] width 69 height 21
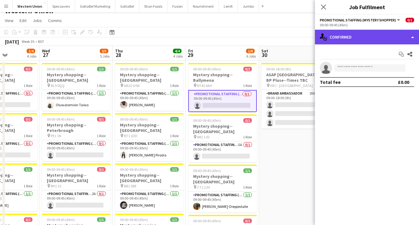
click at [357, 37] on div "single-neutral-actions-check-2 Confirmed" at bounding box center [367, 37] width 104 height 15
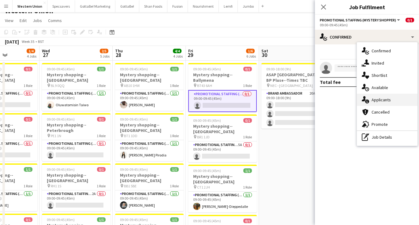
click at [380, 99] on div "single-neutral-actions-information Applicants" at bounding box center [387, 100] width 61 height 12
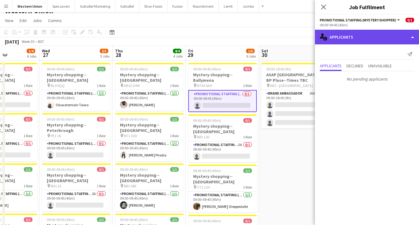
click at [366, 38] on div "single-neutral-actions-information Applicants" at bounding box center [367, 37] width 104 height 15
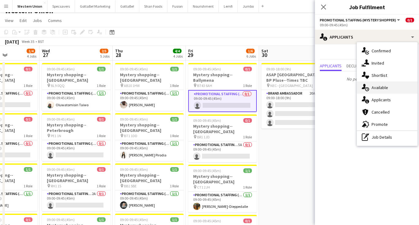
click at [384, 88] on div "single-neutral-actions-upload Available" at bounding box center [387, 87] width 61 height 12
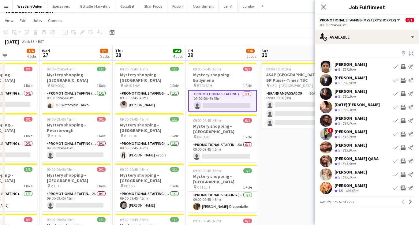
click at [410, 52] on app-icon "Sort asc" at bounding box center [410, 54] width 5 height 6
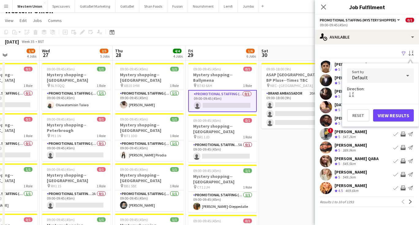
click at [382, 80] on div "Default" at bounding box center [374, 75] width 54 height 15
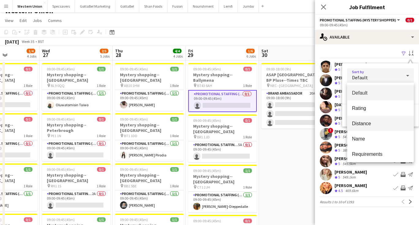
click at [372, 122] on span "Distance" at bounding box center [380, 124] width 57 height 6
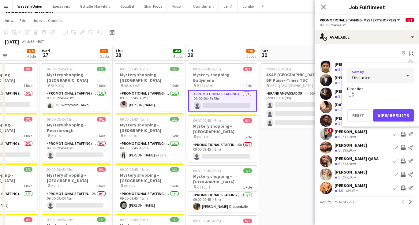
click at [388, 115] on button "View Results" at bounding box center [393, 115] width 41 height 12
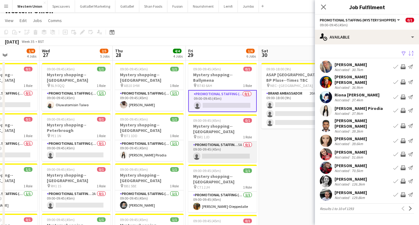
click at [227, 141] on app-card-role "Promotional Staffing (Mystery Shopper) 5A 0/1 09:00-09:45 (45m) single-neutral-…" at bounding box center [222, 151] width 69 height 21
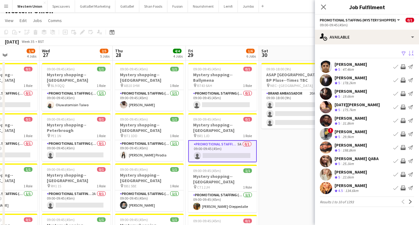
click at [408, 53] on button "Sort asc" at bounding box center [410, 53] width 7 height 7
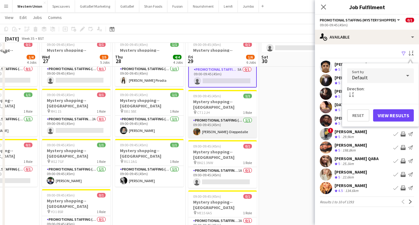
scroll to position [92, 0]
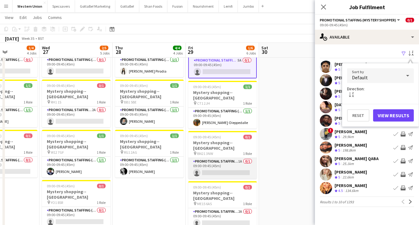
click at [225, 158] on app-card-role "Promotional Staffing (Mystery Shopper) 1A 0/1 09:00-09:45 (45m) single-neutral-…" at bounding box center [222, 168] width 69 height 21
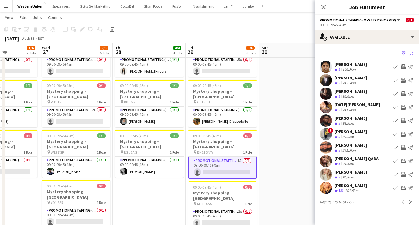
click at [409, 54] on app-icon "Sort asc" at bounding box center [410, 54] width 5 height 6
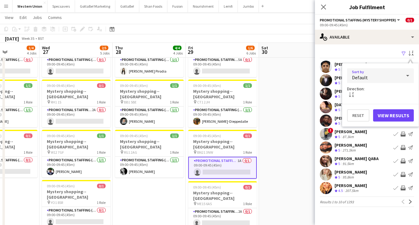
click at [388, 72] on div "Default" at bounding box center [374, 75] width 54 height 15
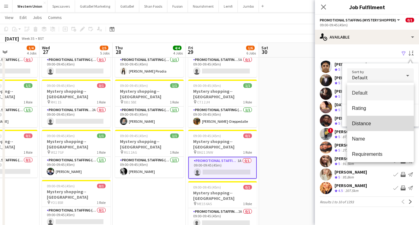
click at [368, 124] on span "Distance" at bounding box center [380, 124] width 57 height 6
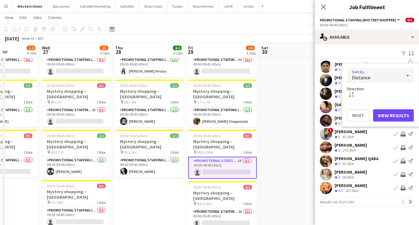
click at [392, 113] on button "View Results" at bounding box center [393, 115] width 41 height 12
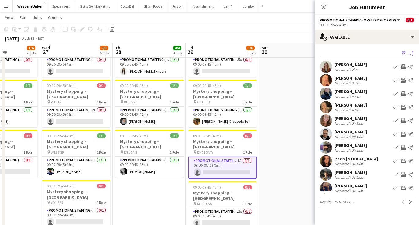
click at [362, 145] on div "[PERSON_NAME]" at bounding box center [350, 146] width 32 height 6
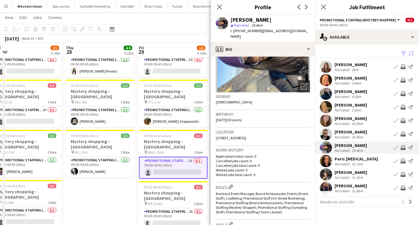
scroll to position [59, 0]
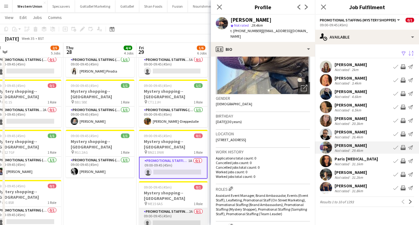
click at [171, 208] on app-card-role "Promotional Staffing (Mystery Shopper) 2A 0/1 09:00-09:45 (45m) single-neutral-…" at bounding box center [173, 218] width 69 height 21
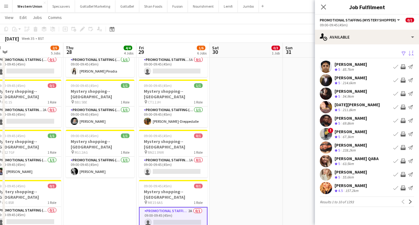
click at [407, 53] on button "Sort asc" at bounding box center [410, 53] width 7 height 7
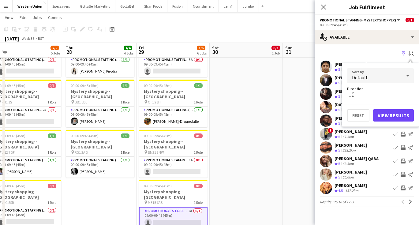
click at [381, 79] on div "Default" at bounding box center [374, 75] width 54 height 15
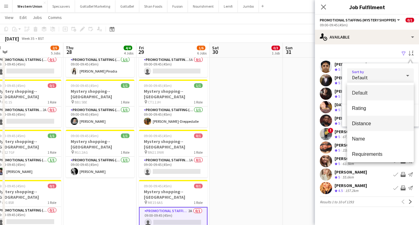
click at [365, 124] on span "Distance" at bounding box center [380, 124] width 57 height 6
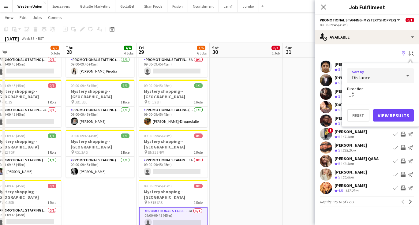
click at [391, 116] on button "View Results" at bounding box center [393, 115] width 41 height 12
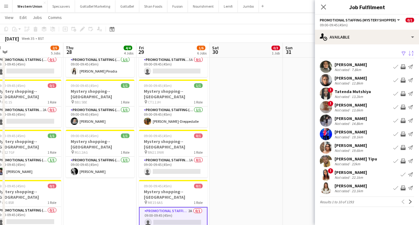
click at [354, 68] on div "7.8km" at bounding box center [356, 69] width 12 height 5
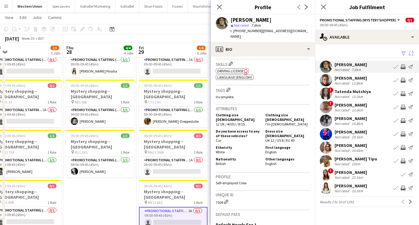
scroll to position [213, 0]
click at [341, 80] on div "[PERSON_NAME]" at bounding box center [350, 78] width 32 height 6
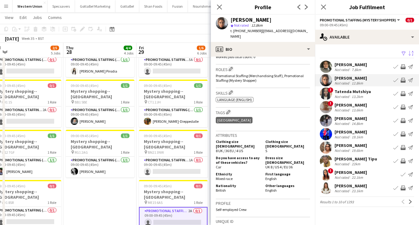
scroll to position [179, 0]
click at [348, 94] on div "Not rated" at bounding box center [342, 96] width 16 height 5
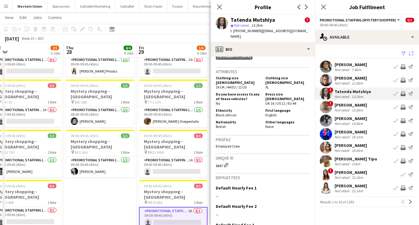
scroll to position [321, 0]
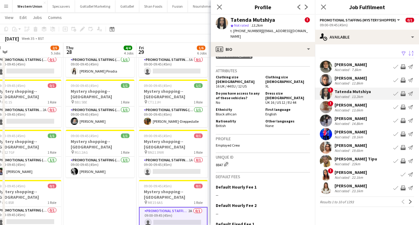
click at [359, 107] on div "[PERSON_NAME]" at bounding box center [350, 105] width 32 height 6
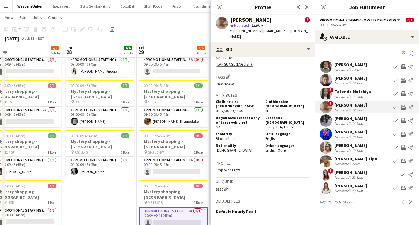
scroll to position [303, 0]
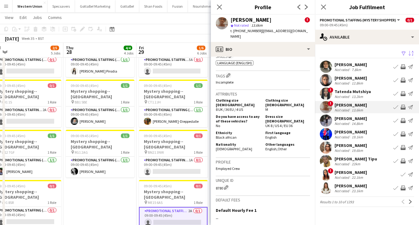
click at [360, 149] on div "19.6km" at bounding box center [357, 150] width 14 height 5
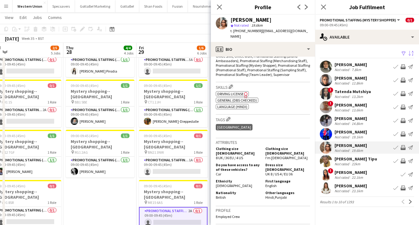
scroll to position [215, 0]
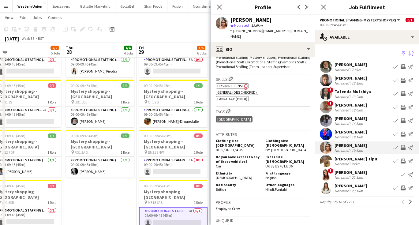
click at [336, 162] on div "Not rated" at bounding box center [342, 164] width 16 height 5
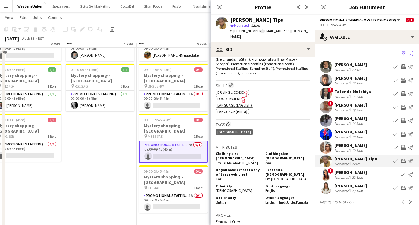
scroll to position [161, 0]
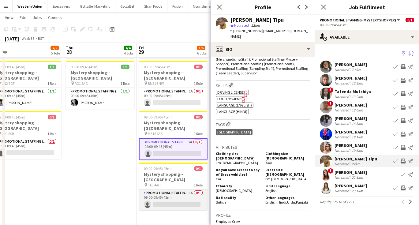
click at [167, 189] on app-card-role "Promotional Staffing (Mystery Shopper) 1A 0/1 09:00-09:45 (45m) single-neutral-…" at bounding box center [173, 199] width 69 height 21
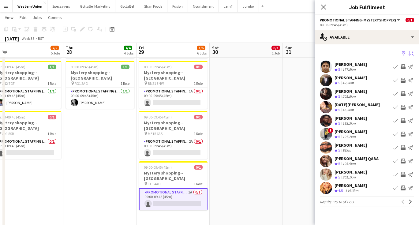
click at [407, 53] on button "Sort asc" at bounding box center [410, 53] width 7 height 7
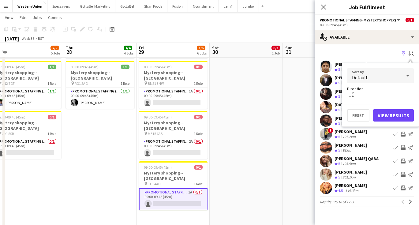
click at [387, 71] on div "Default" at bounding box center [374, 75] width 54 height 15
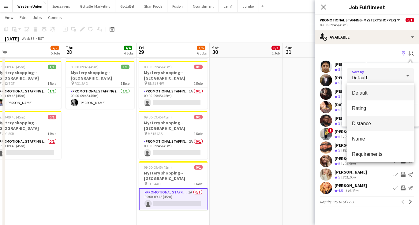
click at [369, 122] on span "Distance" at bounding box center [380, 124] width 57 height 6
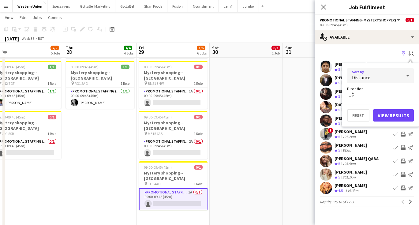
click at [384, 117] on button "View Results" at bounding box center [393, 115] width 41 height 12
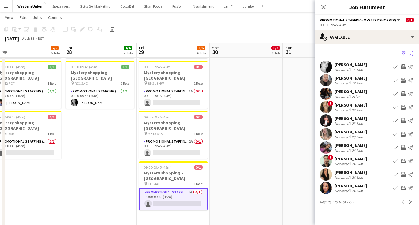
click at [364, 134] on div "[PERSON_NAME] Not rated 23.6km Book crew Invite crew Send notification" at bounding box center [367, 134] width 104 height 12
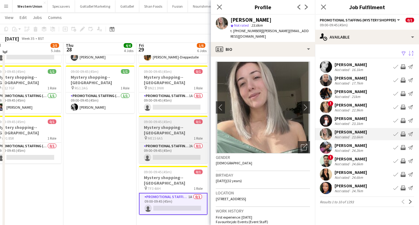
scroll to position [154, 0]
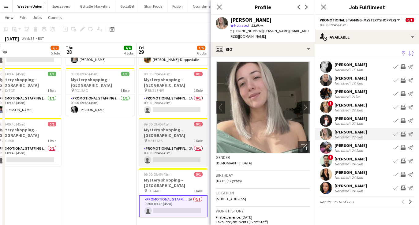
click at [184, 127] on h3 "Mystery shopping--[GEOGRAPHIC_DATA]" at bounding box center [173, 132] width 69 height 11
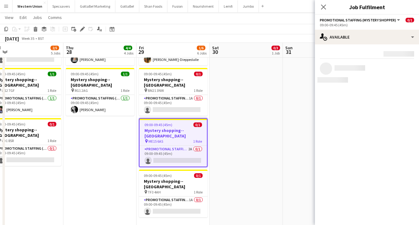
click at [251, 120] on app-date-cell "09:00-18:00 (9h) 0/3 ASAP England @ BP Pluse--Times TBC pin NEC--Birmingham 1 R…" at bounding box center [246, 120] width 73 height 411
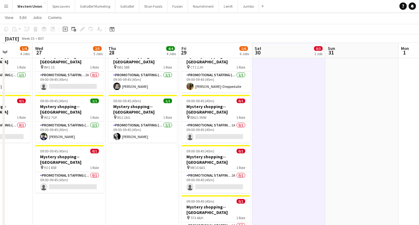
scroll to position [127, 0]
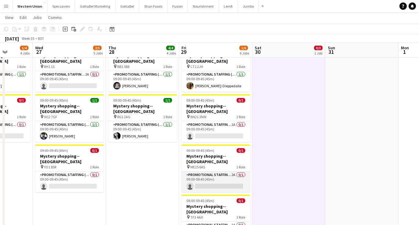
click at [215, 171] on app-card-role "Promotional Staffing (Mystery Shopper) 2A 0/1 09:00-09:45 (45m) single-neutral-…" at bounding box center [215, 181] width 69 height 21
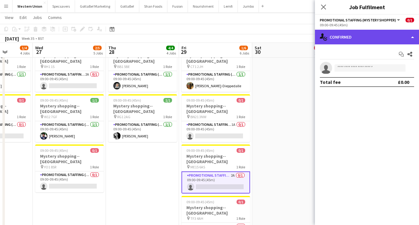
click at [360, 33] on div "single-neutral-actions-check-2 Confirmed" at bounding box center [367, 37] width 104 height 15
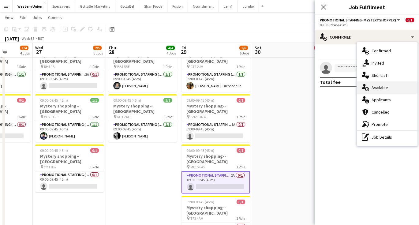
click at [388, 88] on div "single-neutral-actions-upload Available" at bounding box center [387, 87] width 61 height 12
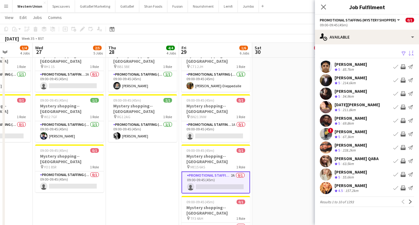
click at [409, 54] on app-icon "Sort asc" at bounding box center [410, 54] width 5 height 6
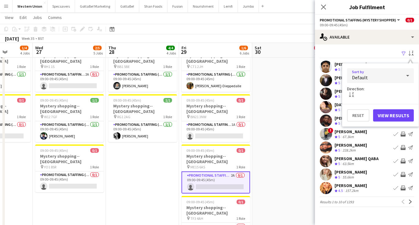
click at [393, 81] on div "Default" at bounding box center [374, 75] width 54 height 15
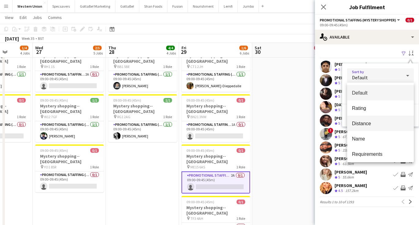
click at [380, 121] on span "Distance" at bounding box center [380, 124] width 57 height 6
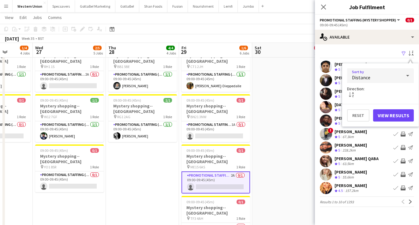
click at [387, 117] on button "View Results" at bounding box center [393, 115] width 41 height 12
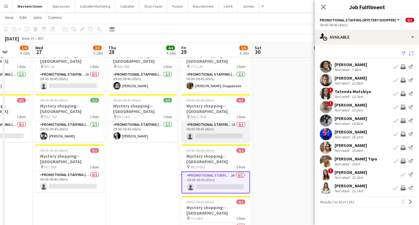
click at [224, 121] on app-card-role "Promotional Staffing (Mystery Shopper) 1A 0/1 09:00-09:45 (45m) single-neutral-…" at bounding box center [215, 131] width 69 height 21
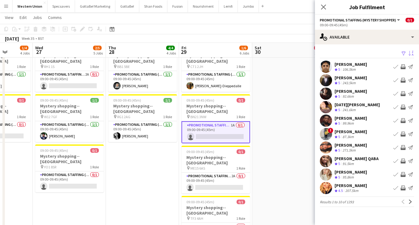
click at [411, 56] on app-icon "Sort asc" at bounding box center [410, 54] width 5 height 6
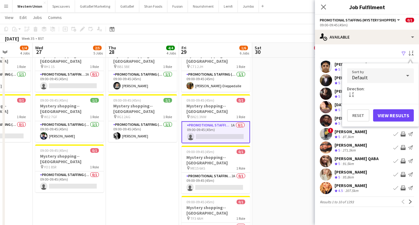
click at [390, 77] on div "Default" at bounding box center [374, 75] width 54 height 15
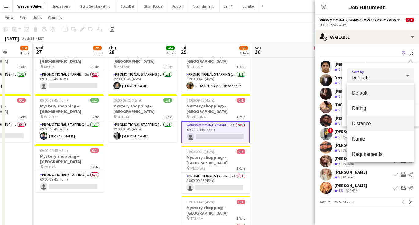
click at [368, 121] on span "Distance" at bounding box center [380, 124] width 57 height 6
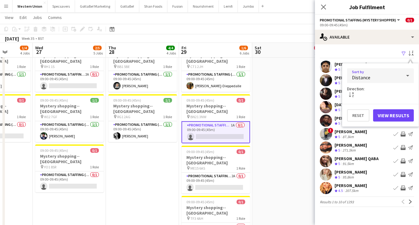
click at [396, 115] on button "View Results" at bounding box center [393, 115] width 41 height 12
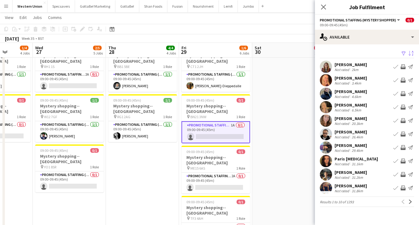
click at [343, 143] on div "[PERSON_NAME]" at bounding box center [350, 146] width 32 height 6
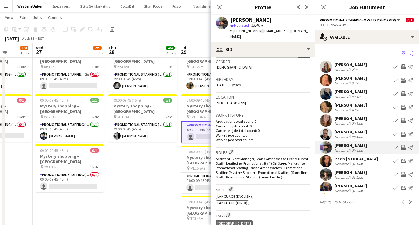
scroll to position [172, 0]
